Goal: Task Accomplishment & Management: Use online tool/utility

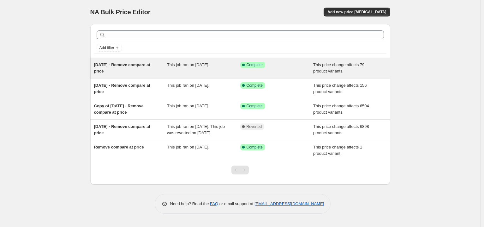
click at [160, 71] on div "[DATE] - Remove compare at price" at bounding box center [130, 68] width 73 height 13
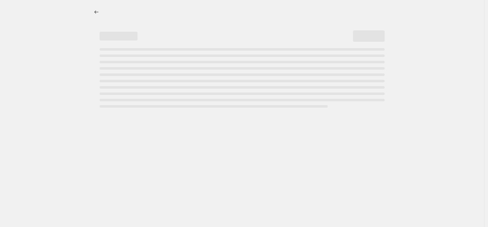
select select "no_change"
select select "remove"
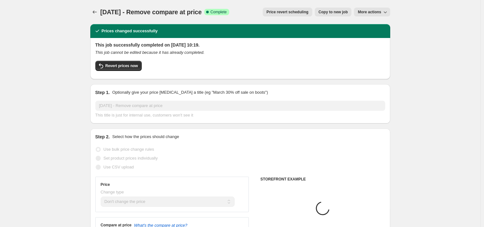
select select "collection"
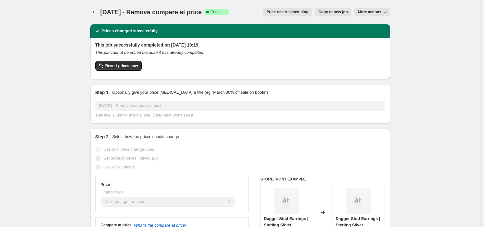
click at [332, 12] on span "Copy to new job" at bounding box center [333, 11] width 29 height 5
select select "no_change"
select select "remove"
select select "collection"
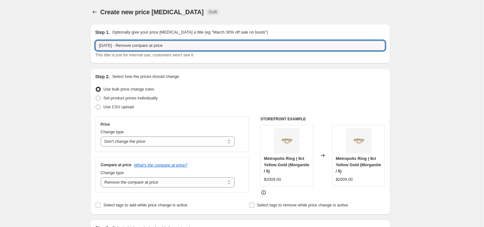
type input "[DATE] - Remove compare at price"
drag, startPoint x: 44, startPoint y: 39, endPoint x: 39, endPoint y: 38, distance: 5.1
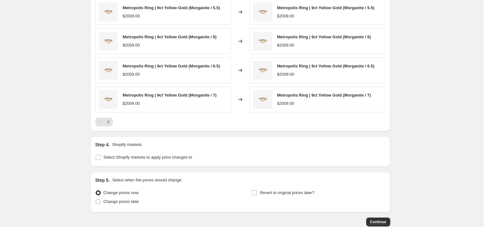
scroll to position [436, 0]
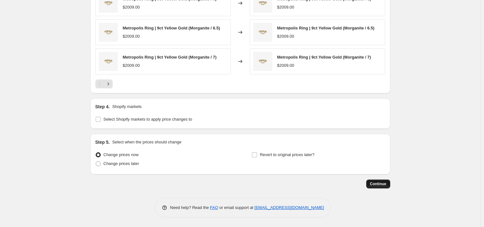
click at [386, 183] on span "Continue" at bounding box center [378, 183] width 16 height 5
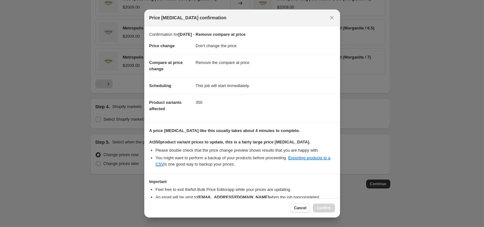
scroll to position [35, 0]
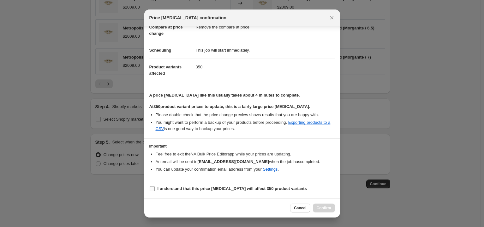
click at [235, 191] on b "I understand that this price [MEDICAL_DATA] will affect 350 product variants" at bounding box center [232, 188] width 149 height 5
click at [155, 191] on input "I understand that this price [MEDICAL_DATA] will affect 350 product variants" at bounding box center [152, 188] width 5 height 5
checkbox input "true"
click at [330, 207] on span "Confirm" at bounding box center [324, 207] width 15 height 5
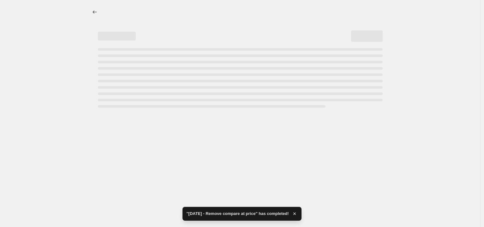
select select "no_change"
select select "remove"
select select "collection"
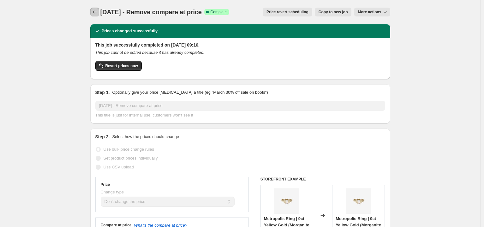
click at [98, 12] on icon "Price change jobs" at bounding box center [95, 12] width 6 height 6
